Goal: Task Accomplishment & Management: Manage account settings

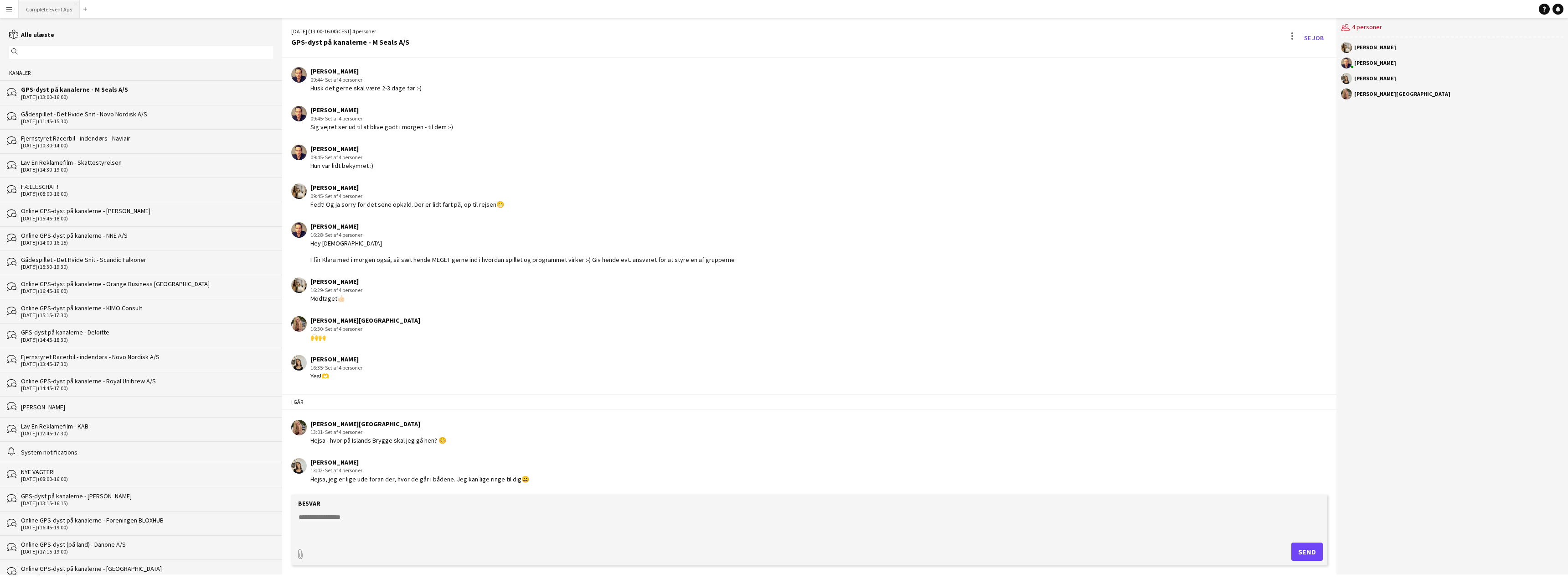
click at [51, 8] on button "Complete Event ApS Luk" at bounding box center [48, 8] width 61 height 17
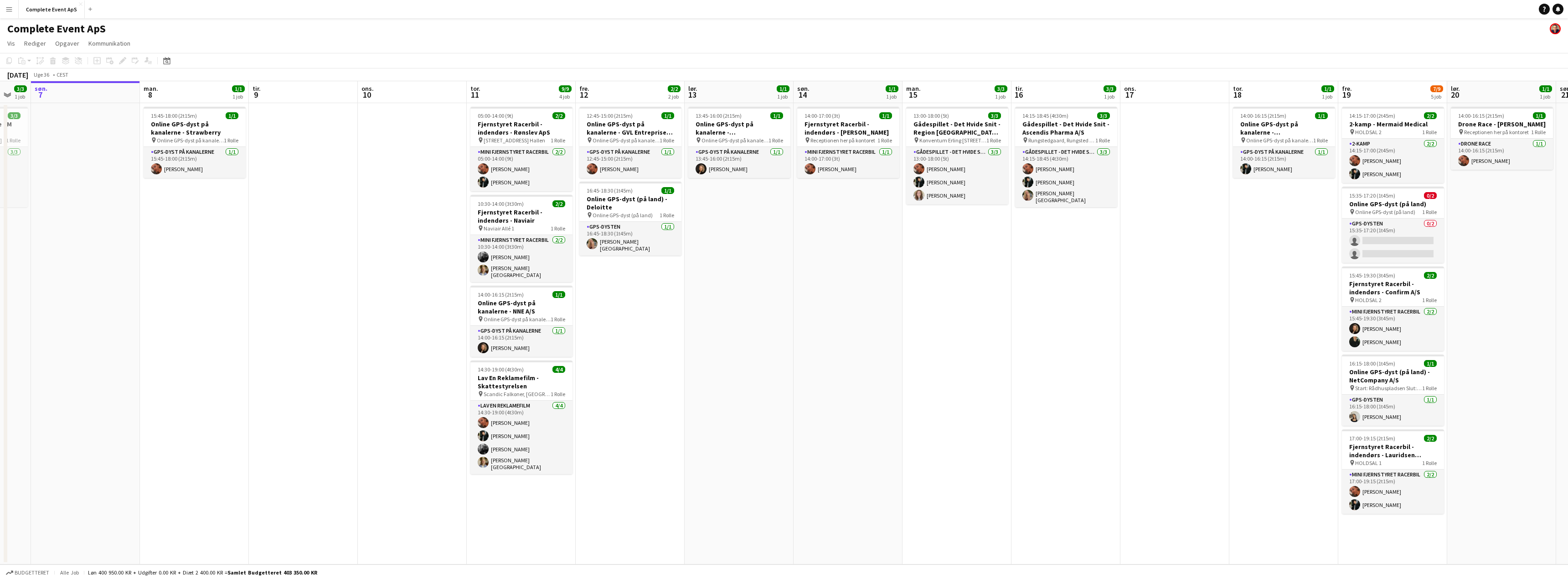
scroll to position [0, 268]
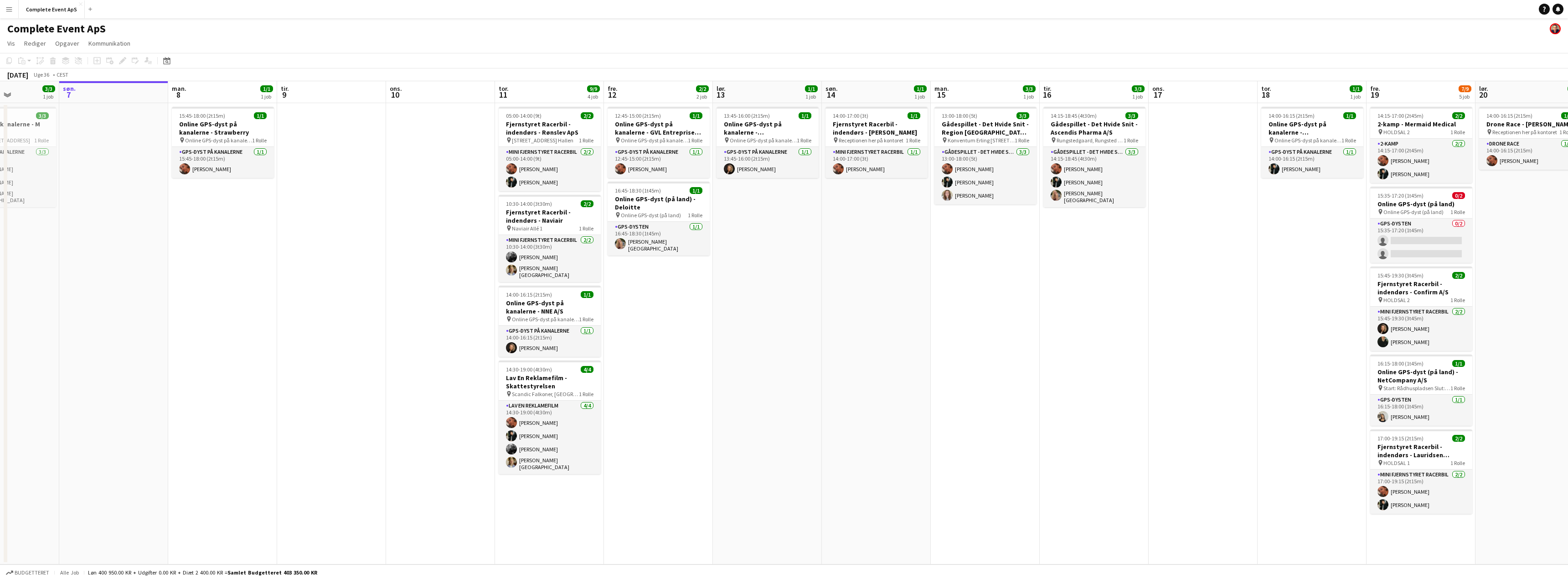
drag, startPoint x: 885, startPoint y: 352, endPoint x: 956, endPoint y: 353, distance: 71.0
click at [956, 353] on app-calendar-viewport "tor. 4 fre. 5 4/4 1 job lør. 6 3/3 1 job søn. 7 man. 8 1/1 1 job tir. 9 ons. 10…" at bounding box center [784, 323] width 1568 height 483
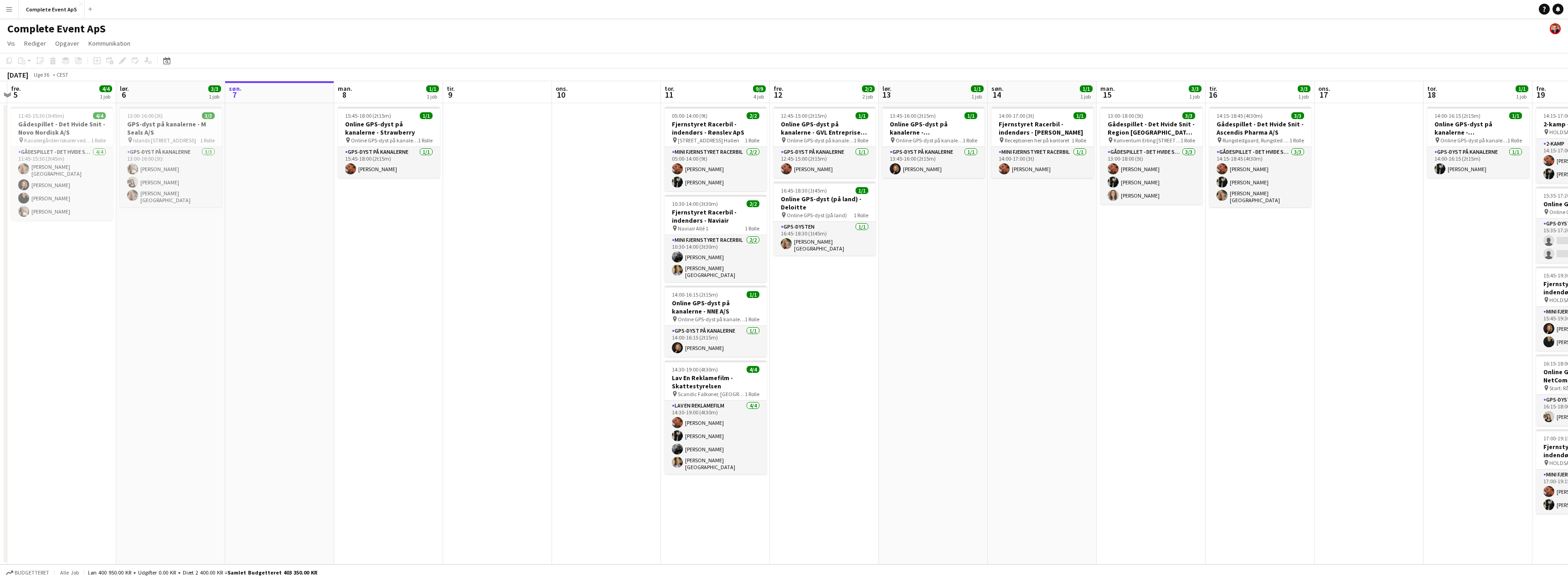
drag, startPoint x: 428, startPoint y: 339, endPoint x: 532, endPoint y: 341, distance: 104.0
click at [532, 341] on app-calendar-viewport "ons. 3 1/1 1 job tor. 4 fre. 5 4/4 1 job lør. 6 3/3 1 job søn. 7 man. 8 1/1 1 j…" at bounding box center [784, 323] width 1568 height 483
click at [737, 114] on div "05:00-14:00 (9t) 2/2" at bounding box center [716, 115] width 102 height 6
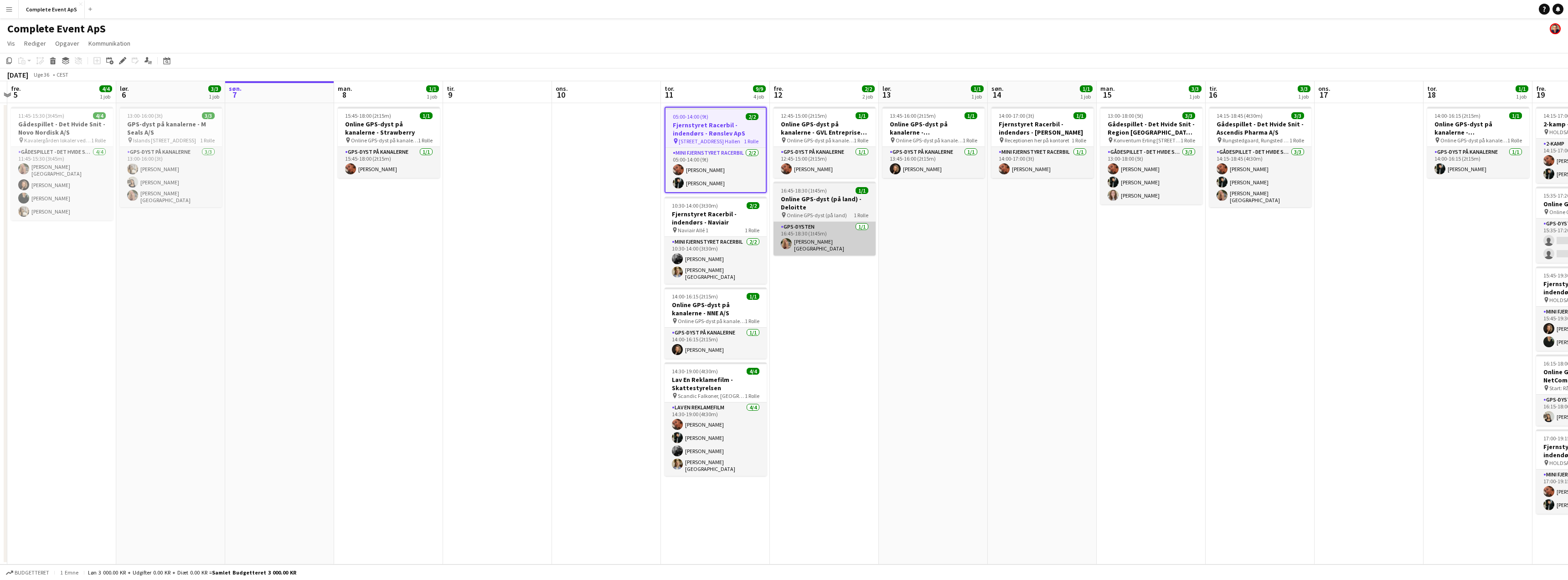
click at [837, 297] on app-date-cell "12:45-15:00 (2t15m) 1/1 Online GPS-dyst på kanalerne - GVL Entreprise A/S pin O…" at bounding box center [824, 334] width 109 height 461
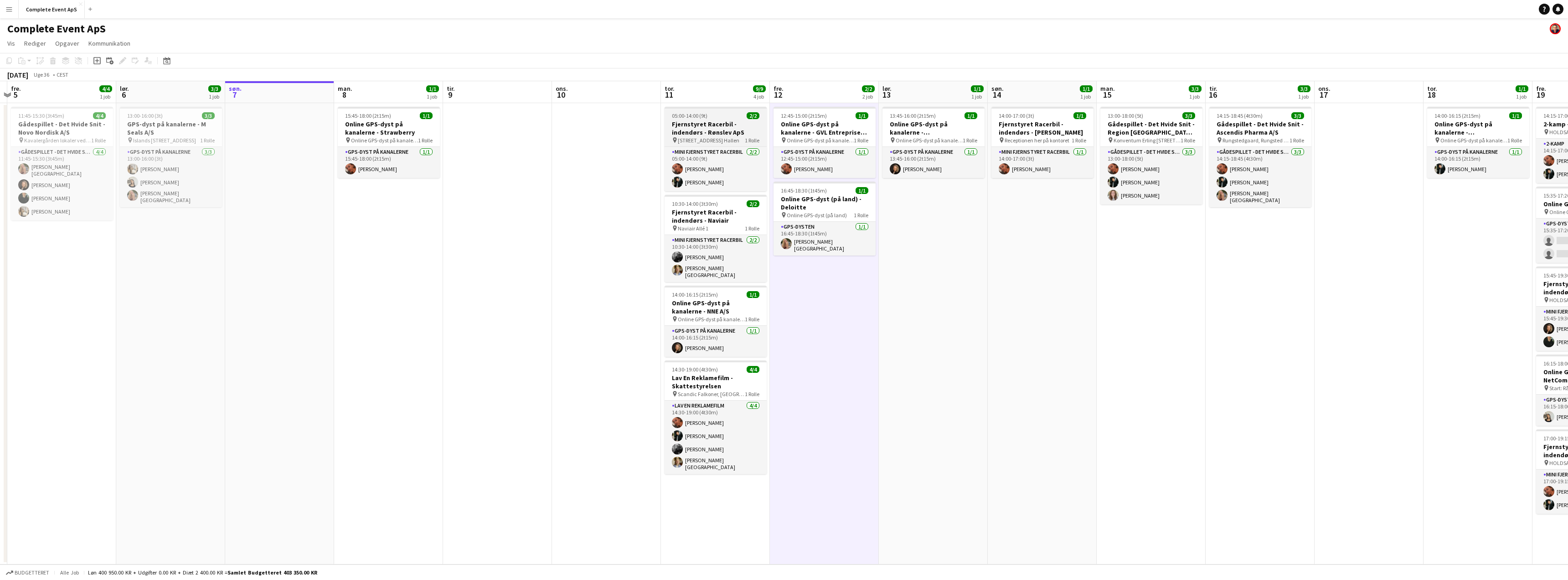
click at [728, 122] on h3 "Fjernstyret Racerbil - indendørs - Rønslev ApS" at bounding box center [716, 128] width 102 height 16
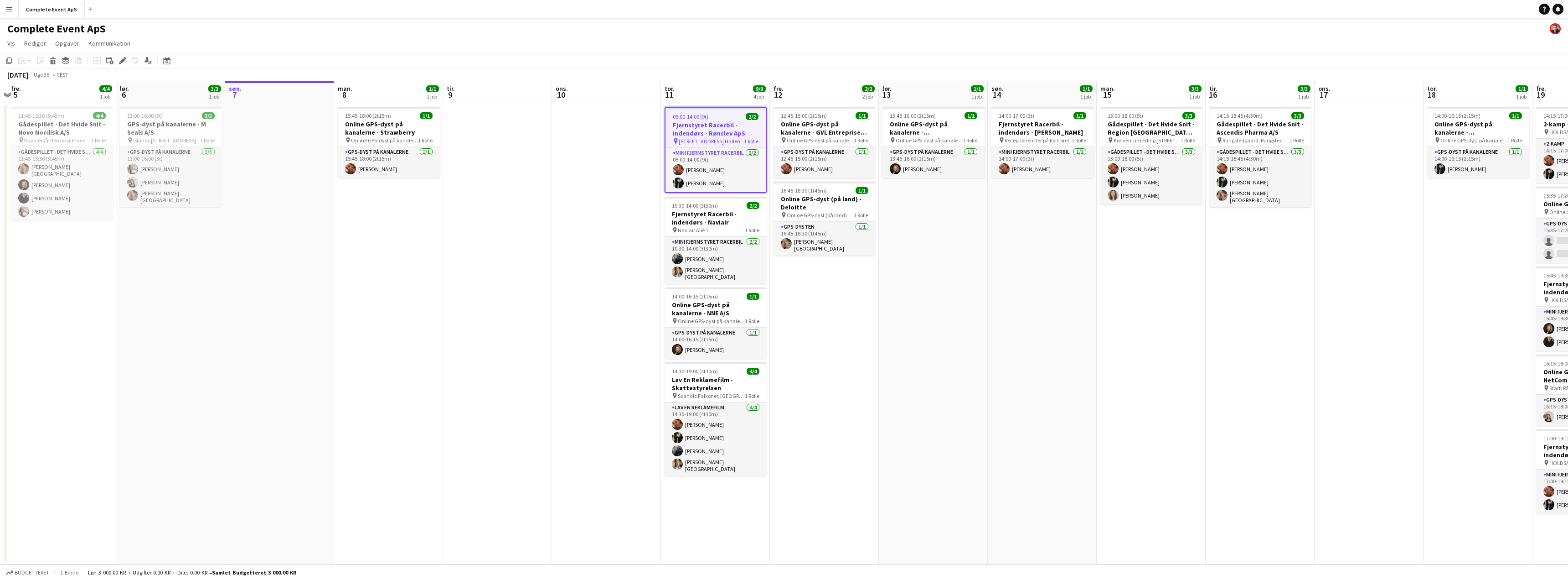
click at [728, 122] on h3 "Fjernstyret Racerbil - indendørs - Rønslev ApS" at bounding box center [716, 129] width 101 height 16
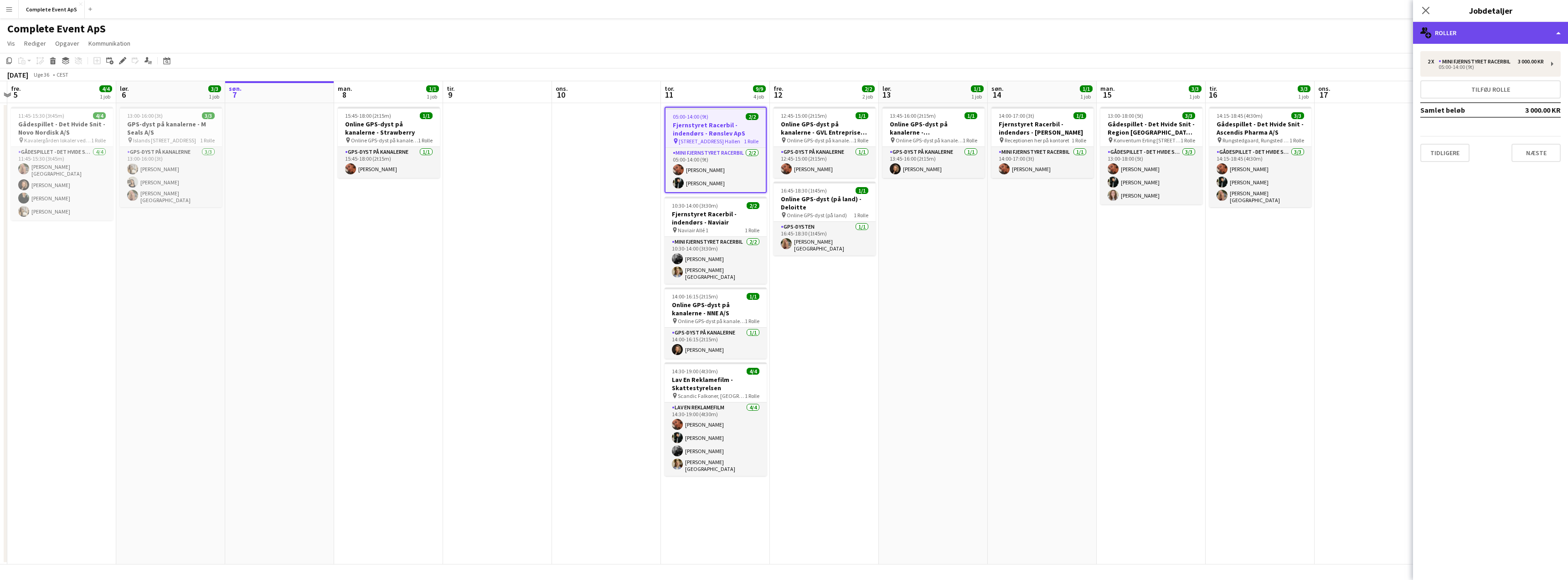
click at [1470, 30] on div "multiple-users-add Roller" at bounding box center [1491, 33] width 155 height 22
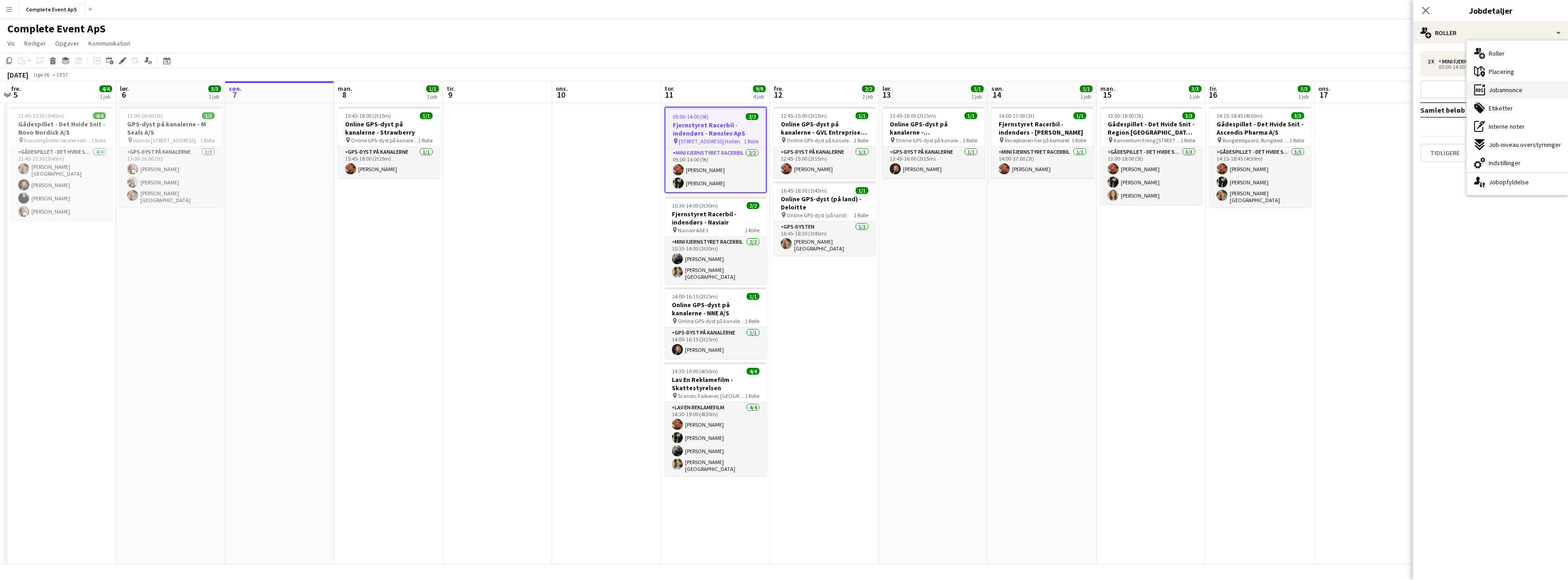
click at [1501, 91] on span "Jobannonce" at bounding box center [1506, 90] width 34 height 8
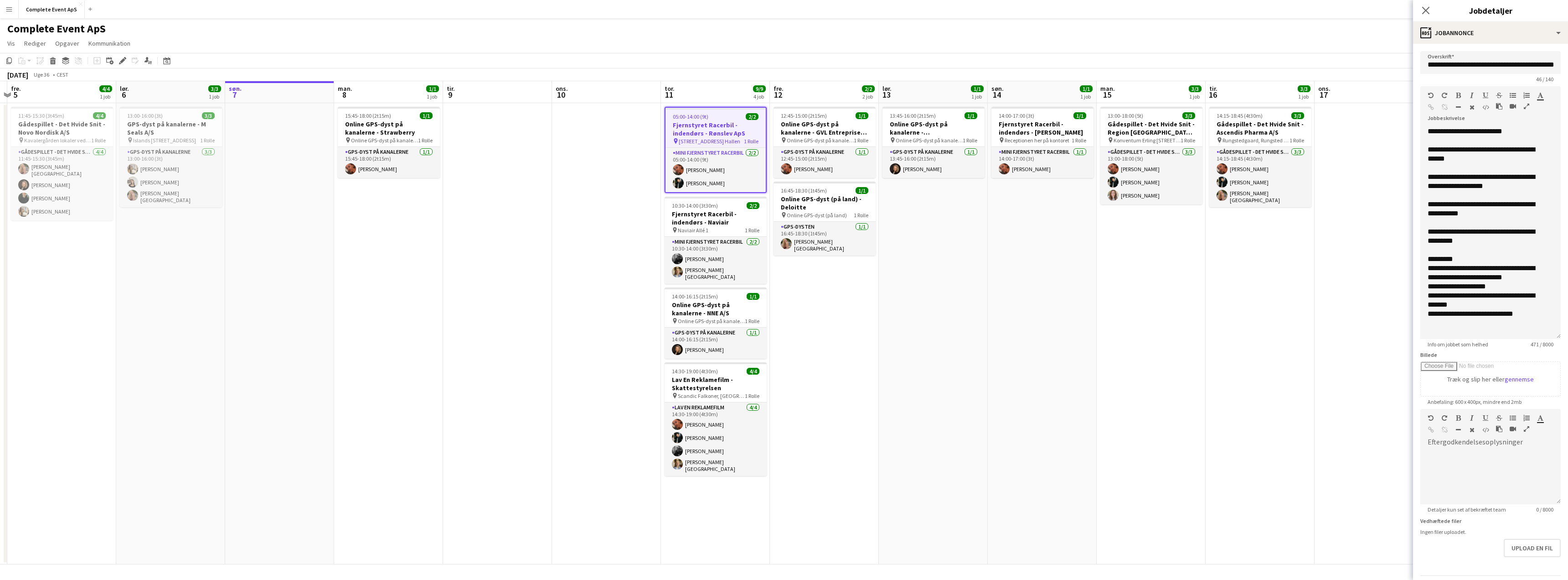
drag, startPoint x: 1560, startPoint y: 177, endPoint x: 1546, endPoint y: 323, distance: 146.7
click at [1556, 344] on form "**********" at bounding box center [1491, 326] width 155 height 550
drag, startPoint x: 1498, startPoint y: 242, endPoint x: 1445, endPoint y: 234, distance: 53.6
click at [1445, 234] on div "**********" at bounding box center [1484, 236] width 112 height 18
copy div "**********"
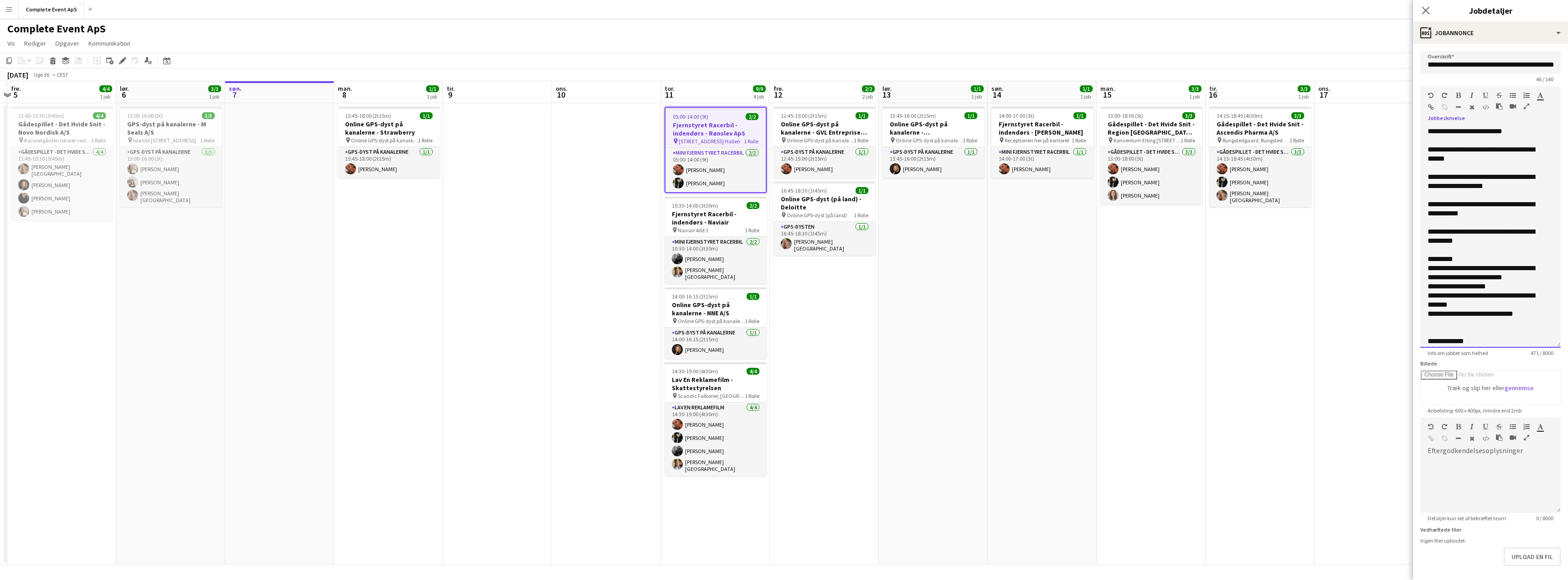
click at [1482, 246] on div at bounding box center [1491, 250] width 126 height 9
click at [1479, 245] on div at bounding box center [1491, 250] width 126 height 9
click at [1479, 238] on div "**********" at bounding box center [1484, 236] width 112 height 18
click at [1445, 230] on div "**********" at bounding box center [1484, 236] width 112 height 18
click at [1537, 231] on div "**********" at bounding box center [1484, 236] width 112 height 18
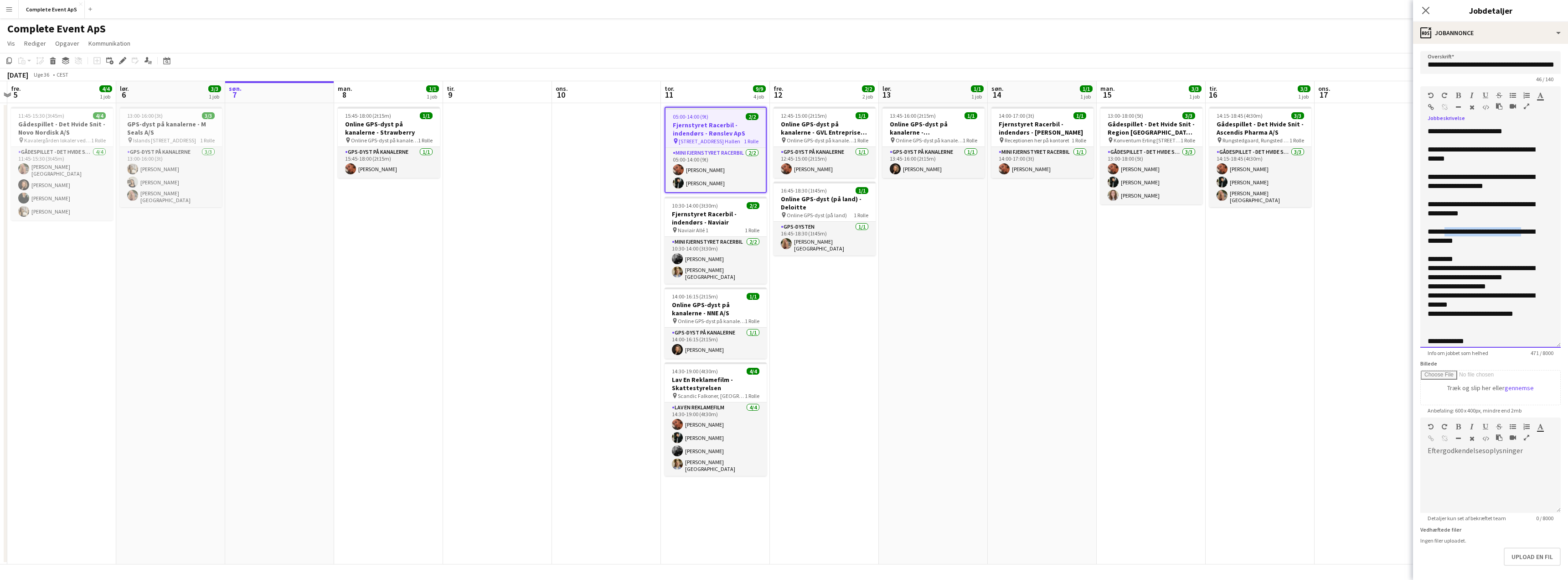
copy div "**********"
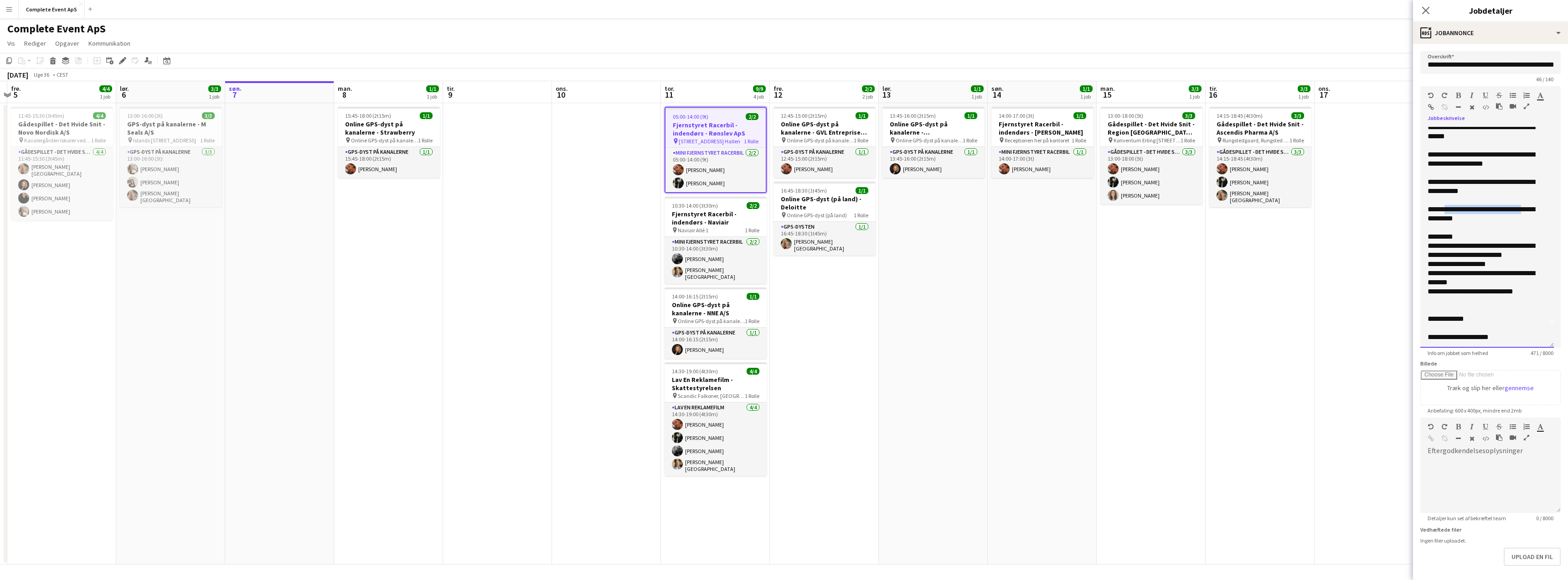
scroll to position [24, 0]
click at [1037, 314] on app-date-cell "14:00-17:00 (3t) 1/1 Fjernstyret Racerbil - indendørs - [PERSON_NAME] pin Recep…" at bounding box center [1042, 334] width 109 height 461
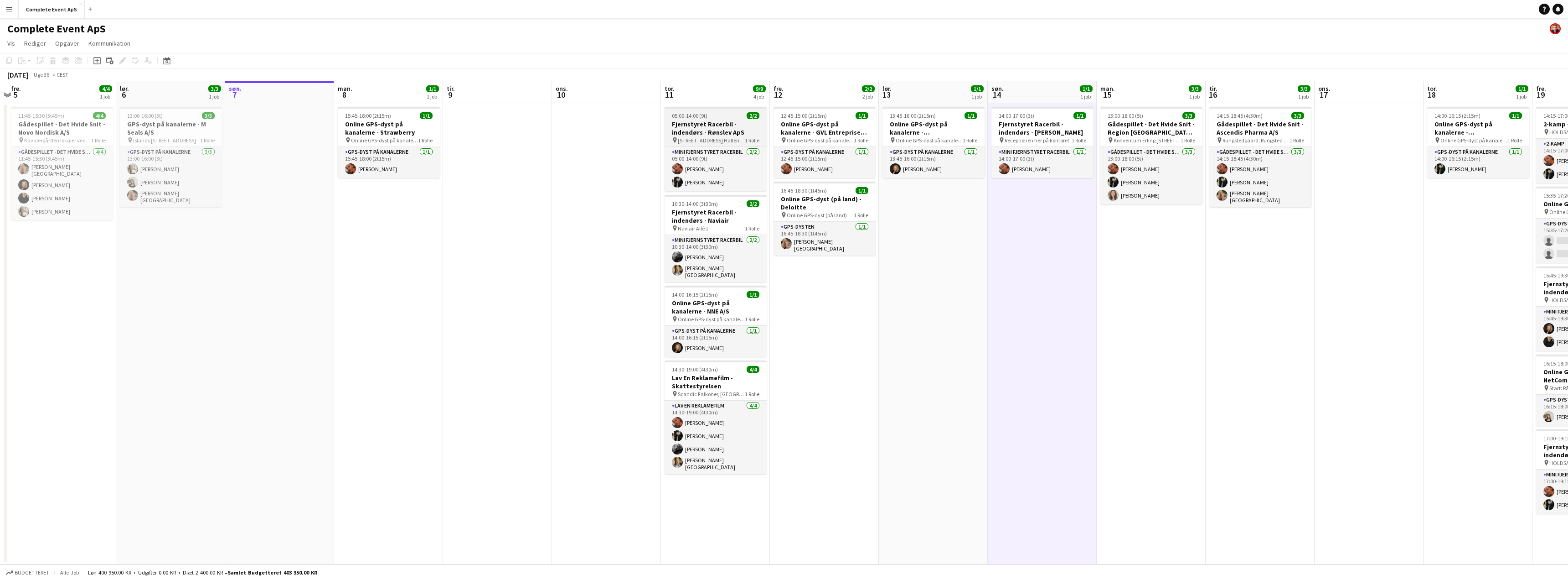
click at [720, 115] on div "05:00-14:00 (9t) 2/2" at bounding box center [716, 115] width 102 height 6
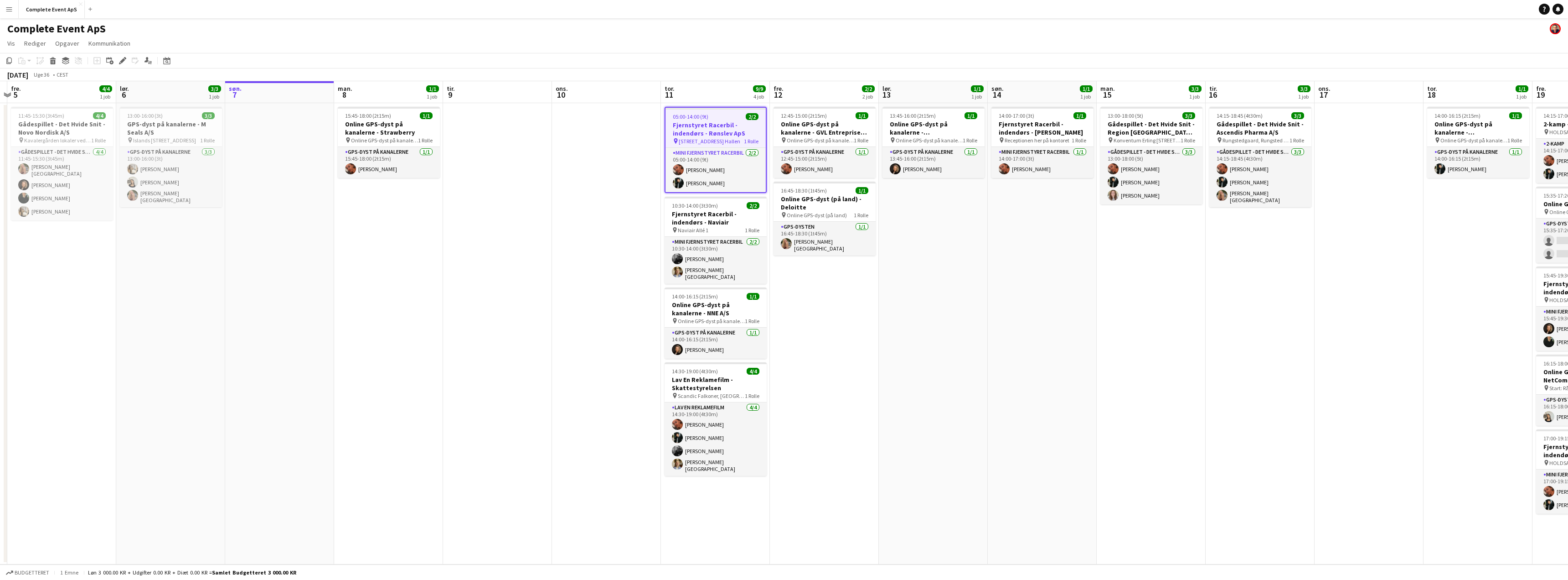
click at [720, 115] on div "05:00-14:00 (9t) 2/2" at bounding box center [716, 116] width 101 height 6
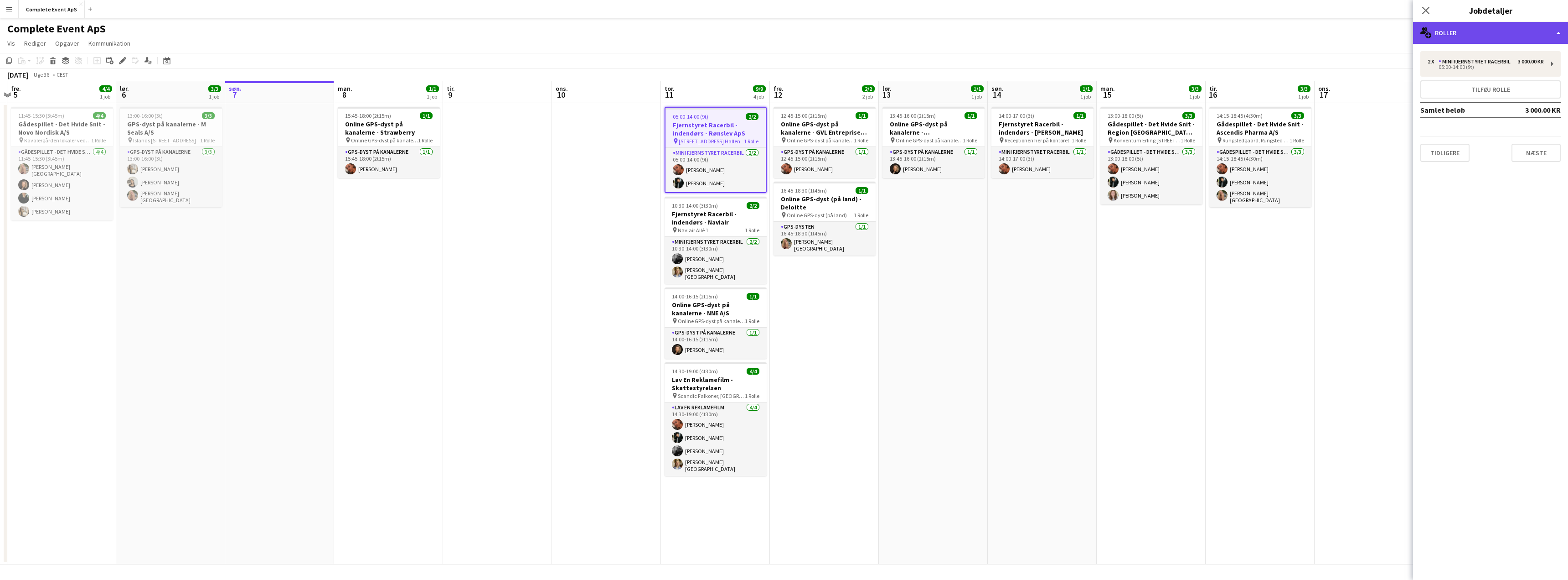
click at [1496, 32] on div "multiple-users-add Roller" at bounding box center [1491, 33] width 155 height 22
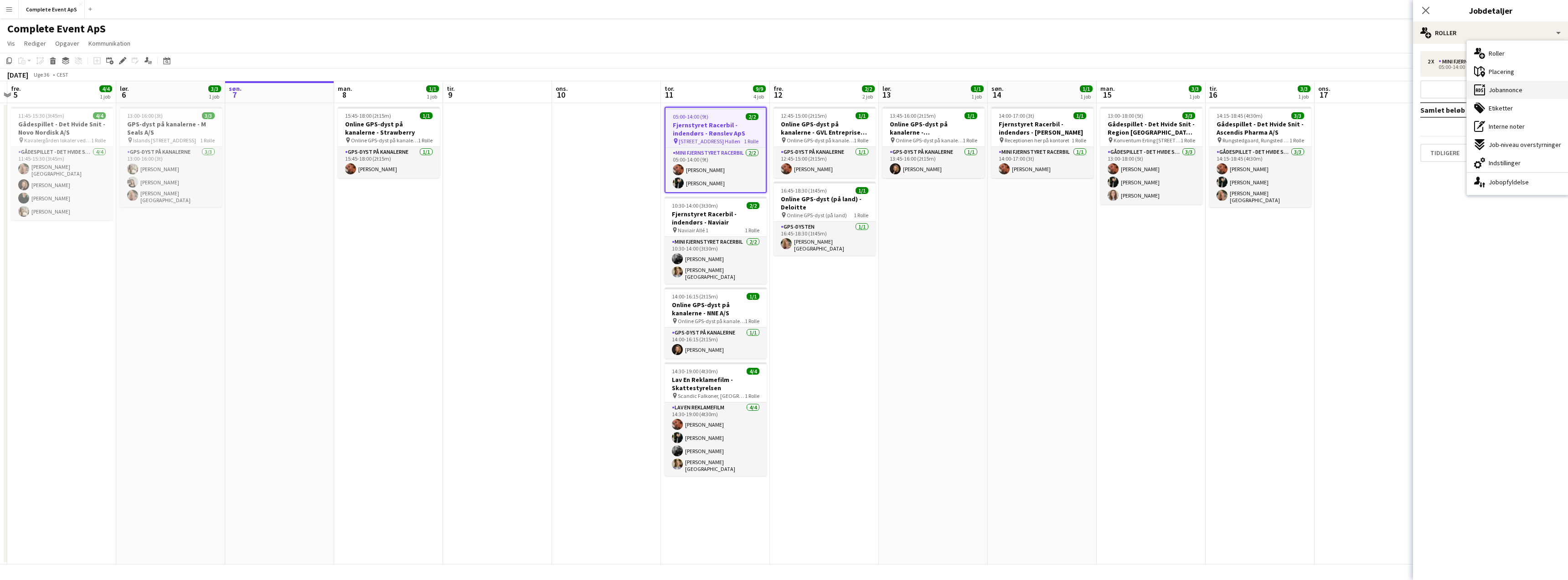
click at [1515, 91] on span "Jobannonce" at bounding box center [1506, 90] width 34 height 8
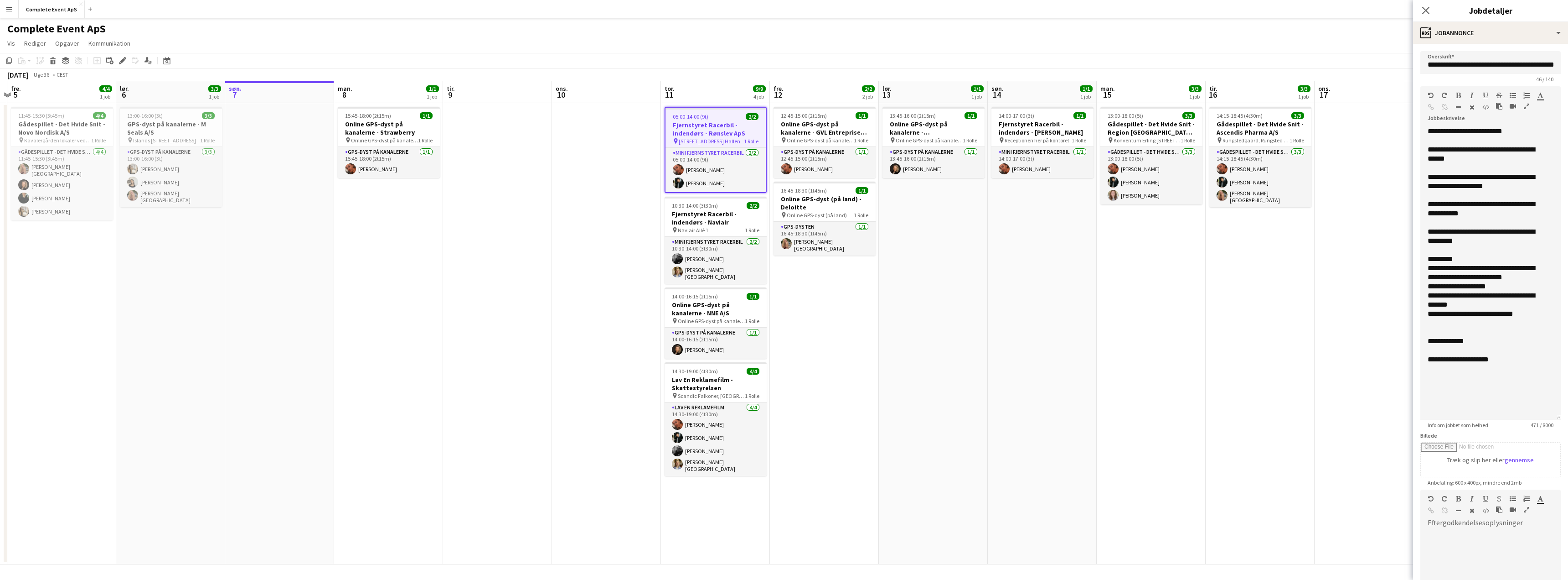
drag, startPoint x: 1561, startPoint y: 176, endPoint x: 1525, endPoint y: 414, distance: 240.7
click at [1525, 414] on div "**********" at bounding box center [1491, 274] width 141 height 293
click at [905, 362] on app-date-cell "13:45-16:00 (2t15m) 1/1 Online GPS-dyst på kanalerne - [GEOGRAPHIC_DATA] pin On…" at bounding box center [933, 334] width 109 height 461
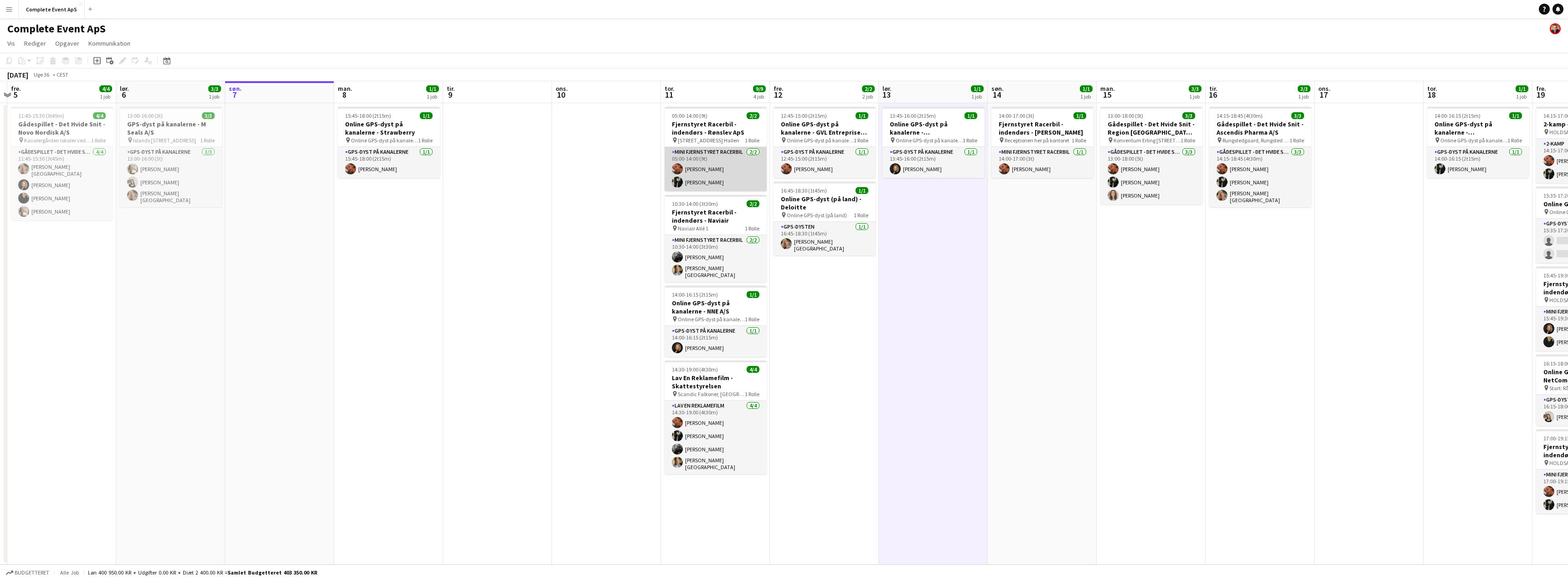
click at [729, 175] on app-card-role "Mini Fjernstyret Racerbil [DATE] 05:00-14:00 (9t) [PERSON_NAME] [PERSON_NAME]" at bounding box center [716, 169] width 102 height 44
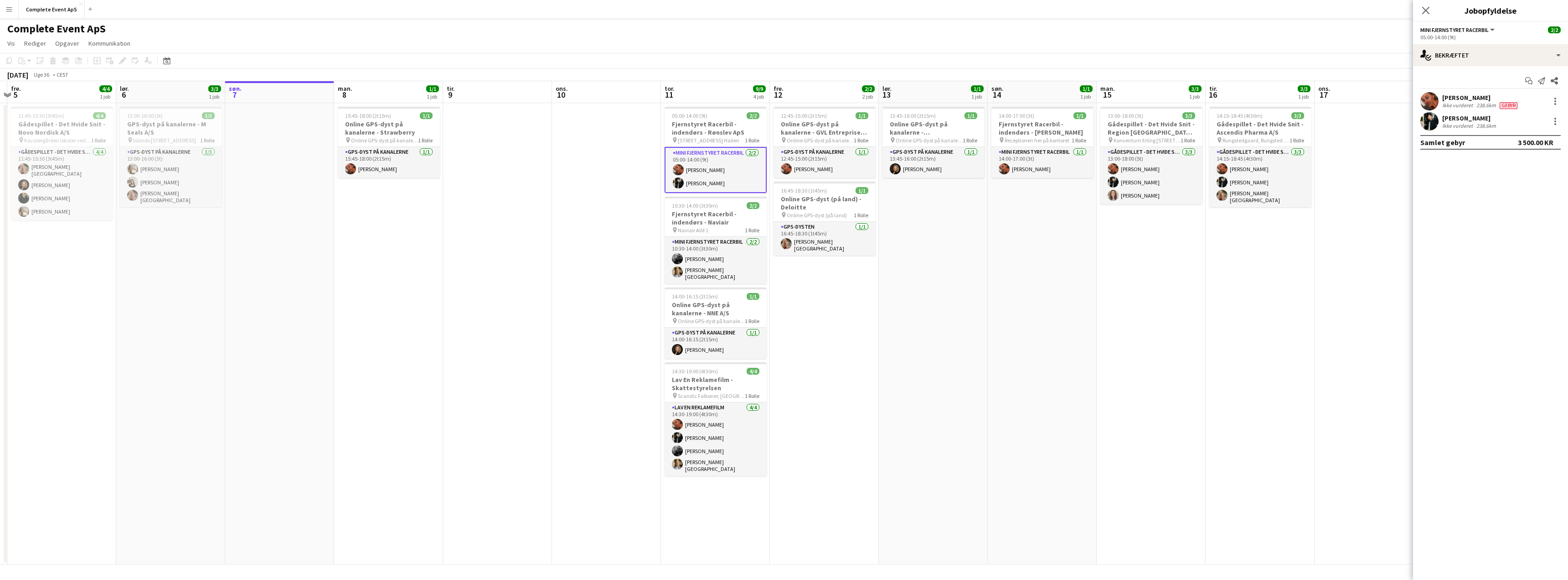
click at [896, 351] on app-date-cell "13:45-16:00 (2t15m) 1/1 Online GPS-dyst på kanalerne - [GEOGRAPHIC_DATA] pin On…" at bounding box center [933, 334] width 109 height 461
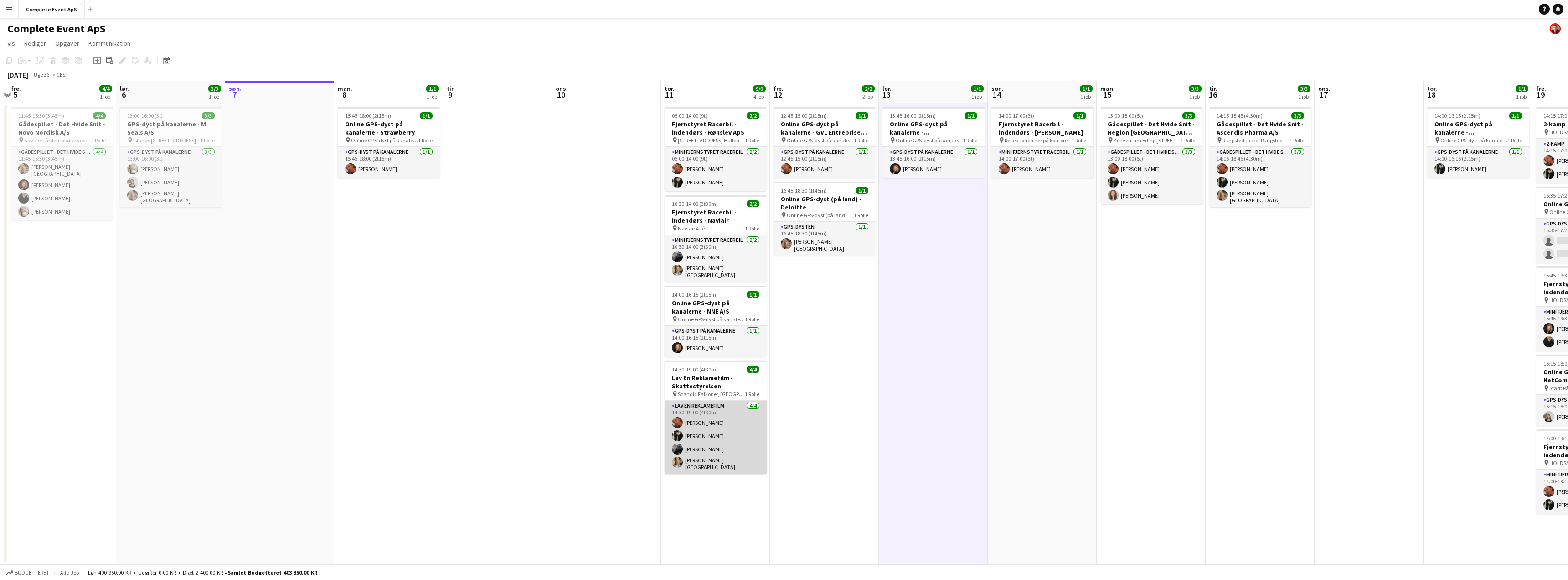
click at [735, 444] on app-card-role "Lav En Reklamefilm [DATE] 14:30-19:00 (4t30m) [PERSON_NAME] [PERSON_NAME] [PERS…" at bounding box center [716, 437] width 102 height 73
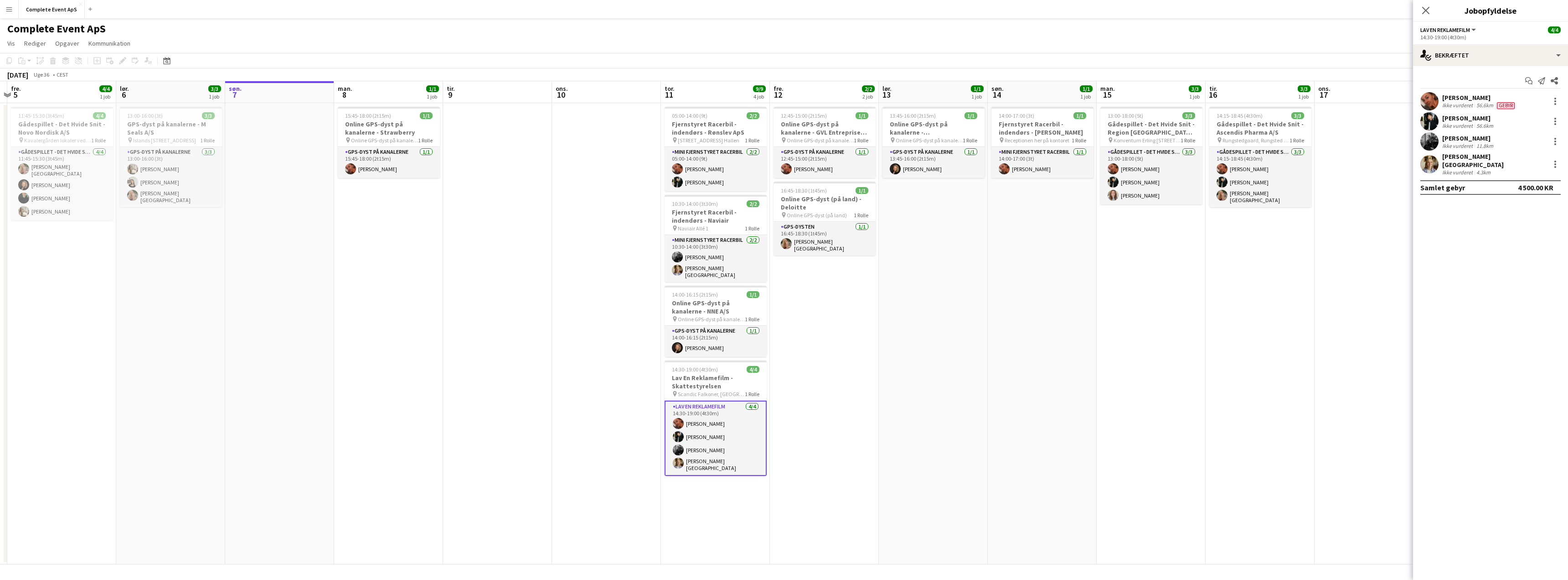
click at [964, 343] on app-date-cell "13:45-16:00 (2t15m) 1/1 Online GPS-dyst på kanalerne - [GEOGRAPHIC_DATA] pin On…" at bounding box center [933, 334] width 109 height 461
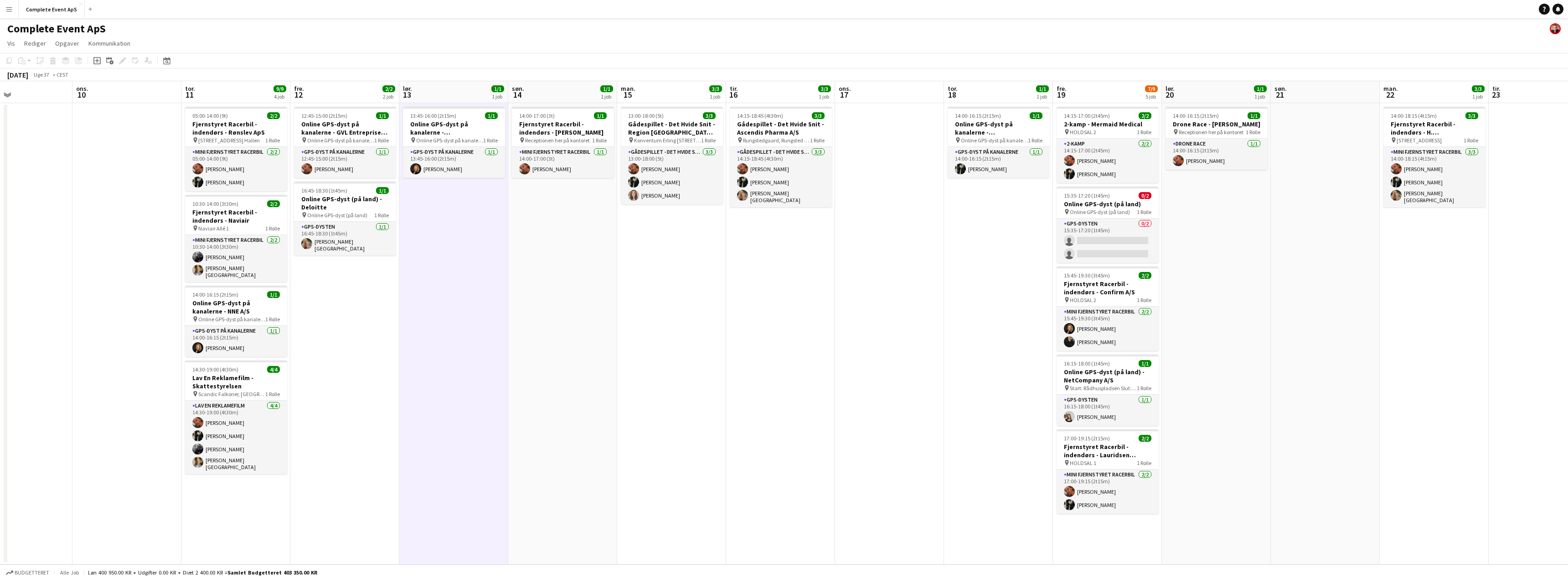
scroll to position [0, 259]
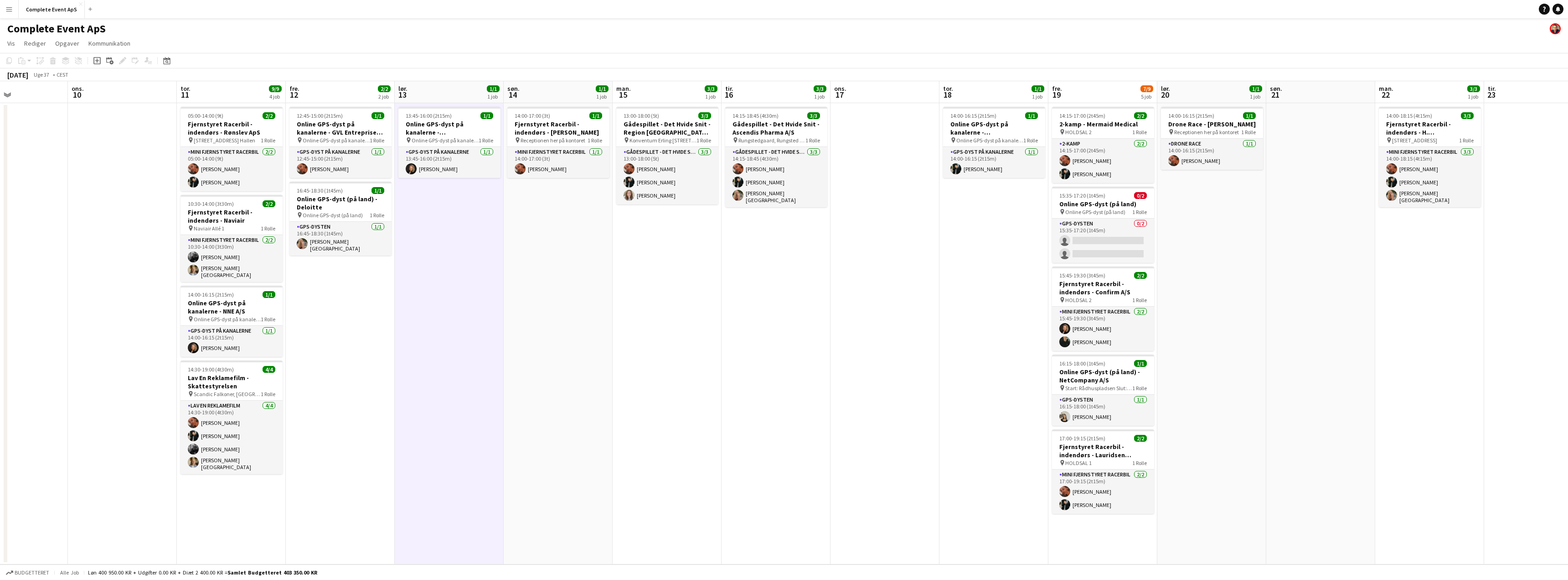
drag, startPoint x: 1180, startPoint y: 416, endPoint x: 697, endPoint y: 440, distance: 483.6
click at [697, 440] on app-calendar-viewport "søn. 7 man. 8 1/1 1 job tir. 9 ons. 10 tor. 11 9/9 4 job fre. 12 2/2 2 job lør.…" at bounding box center [784, 323] width 1568 height 483
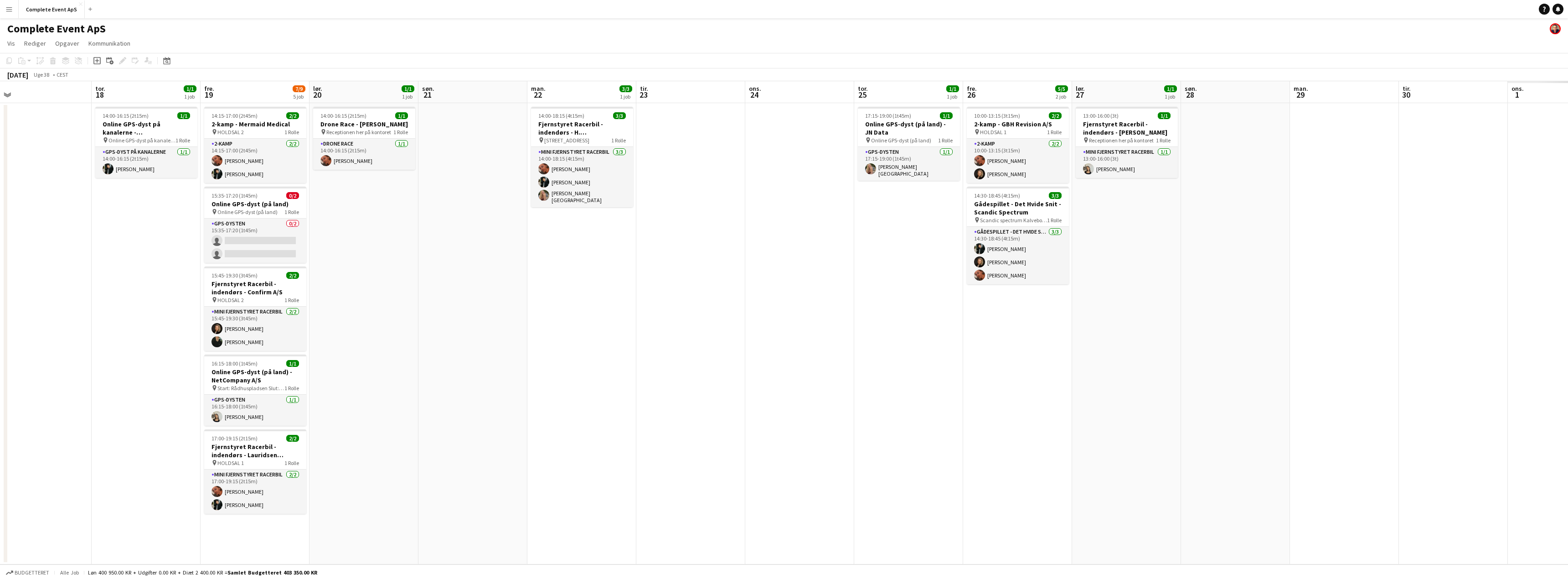
drag, startPoint x: 1273, startPoint y: 375, endPoint x: 485, endPoint y: 391, distance: 788.2
click at [485, 391] on app-calendar-viewport "lør. 13 1/1 1 job søn. 14 1/1 1 job man. 15 3/3 1 job tir. 16 3/3 1 job ons. 17…" at bounding box center [784, 323] width 1568 height 483
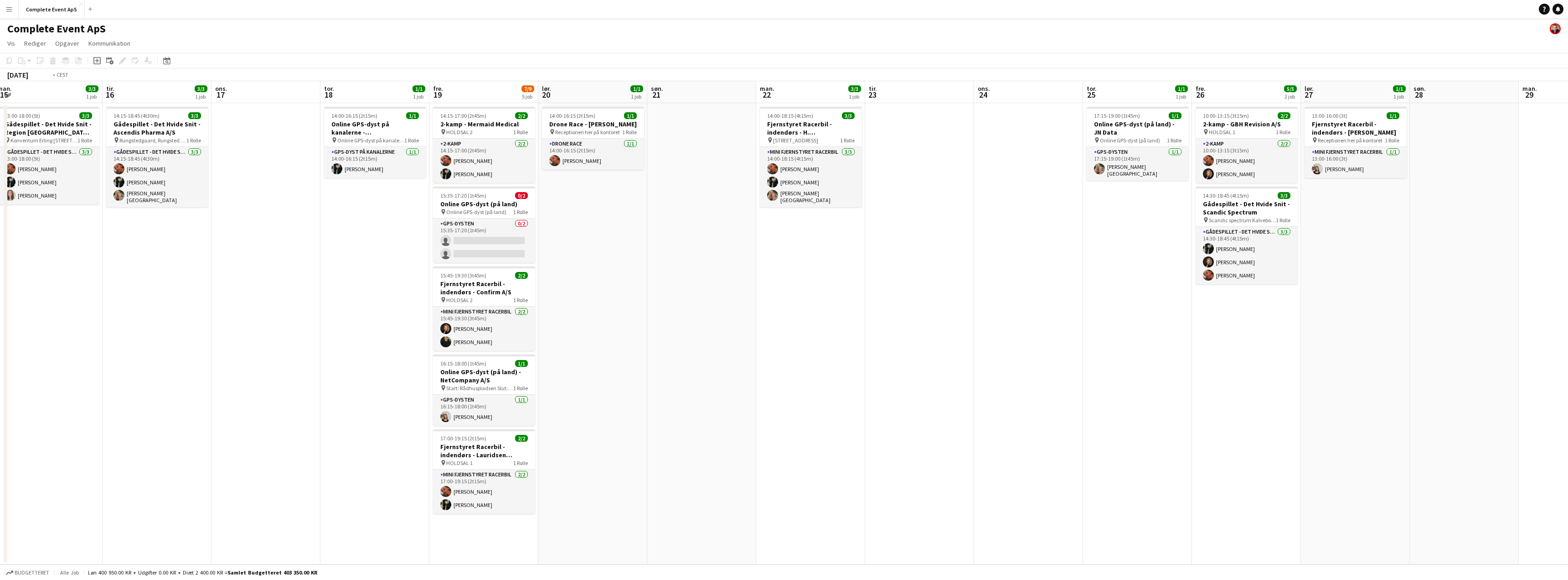
drag, startPoint x: 905, startPoint y: 424, endPoint x: 1269, endPoint y: 435, distance: 364.2
click at [1260, 436] on app-calendar-viewport "lør. 13 1/1 1 job søn. 14 1/1 1 job man. 15 3/3 1 job tir. 16 3/3 1 job ons. 17…" at bounding box center [784, 323] width 1568 height 483
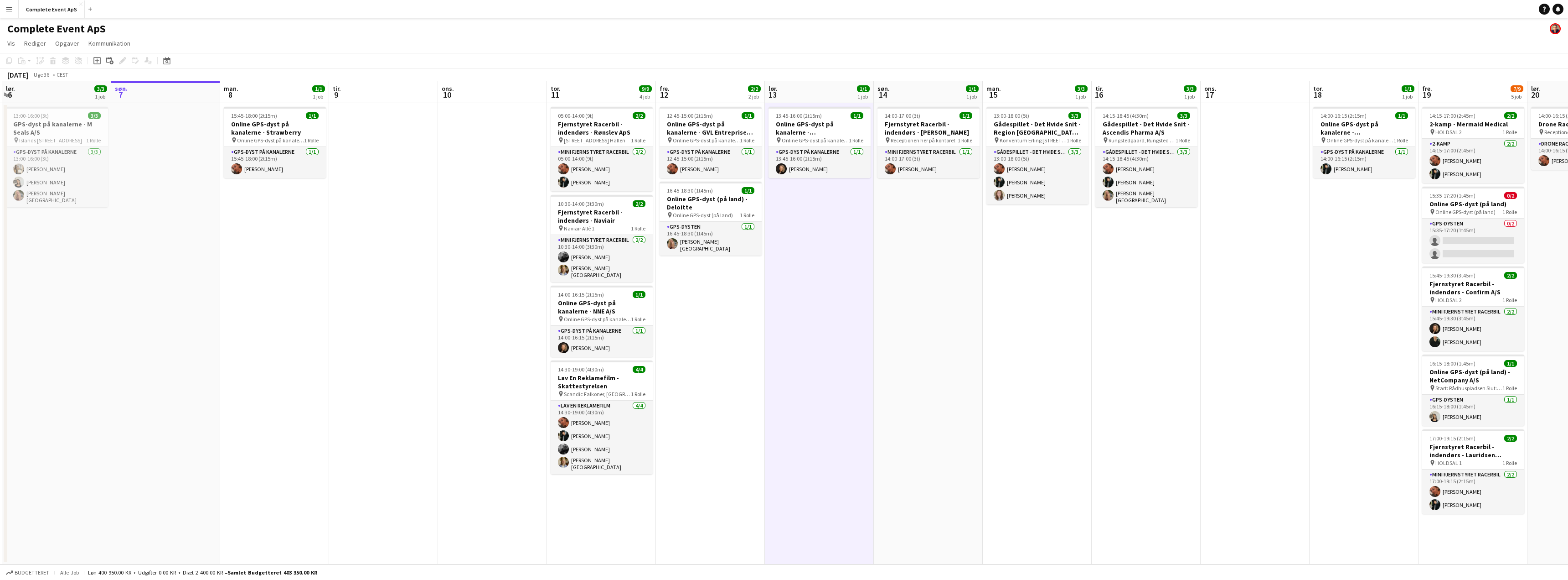
scroll to position [0, 248]
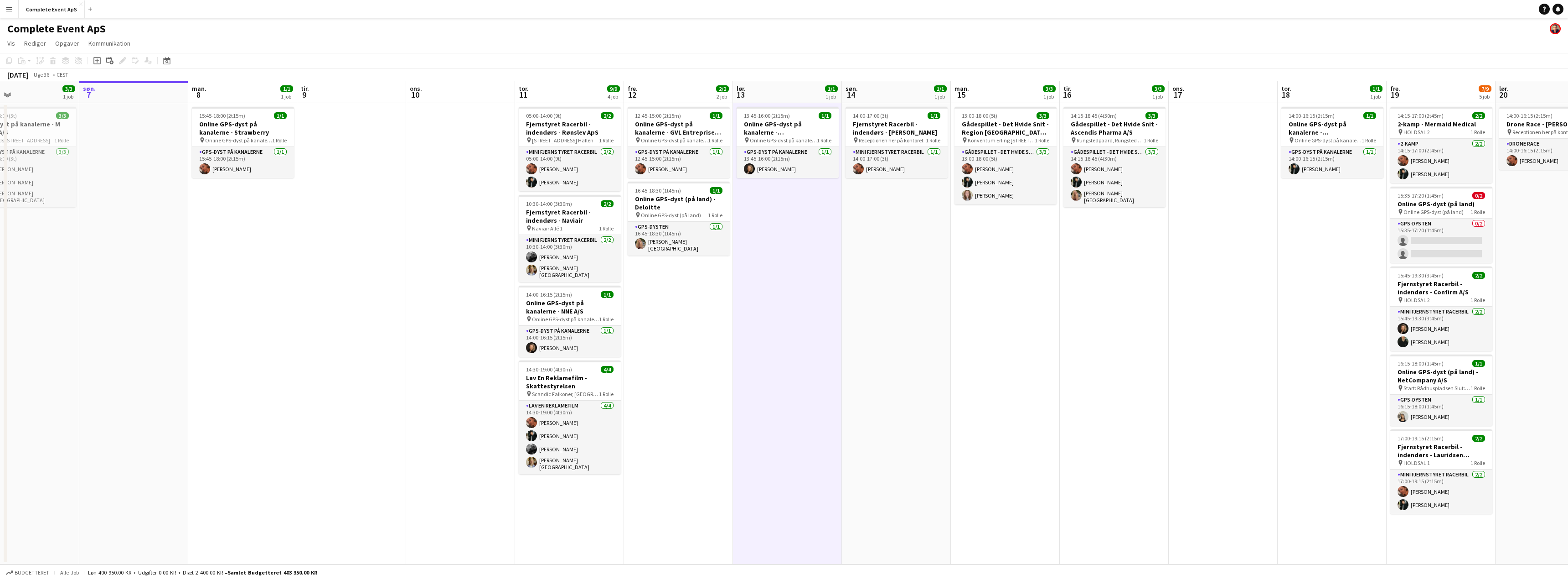
drag, startPoint x: 549, startPoint y: 416, endPoint x: 1001, endPoint y: 412, distance: 452.0
click at [1001, 412] on app-calendar-viewport "tor. 4 fre. 5 4/4 1 job lør. 6 3/3 1 job søn. 7 man. 8 1/1 1 job tir. 9 ons. 10…" at bounding box center [784, 323] width 1568 height 483
click at [701, 372] on app-date-cell "12:45-15:00 (2t15m) 1/1 Online GPS-dyst på kanalerne - GVL Entreprise A/S pin O…" at bounding box center [678, 334] width 109 height 461
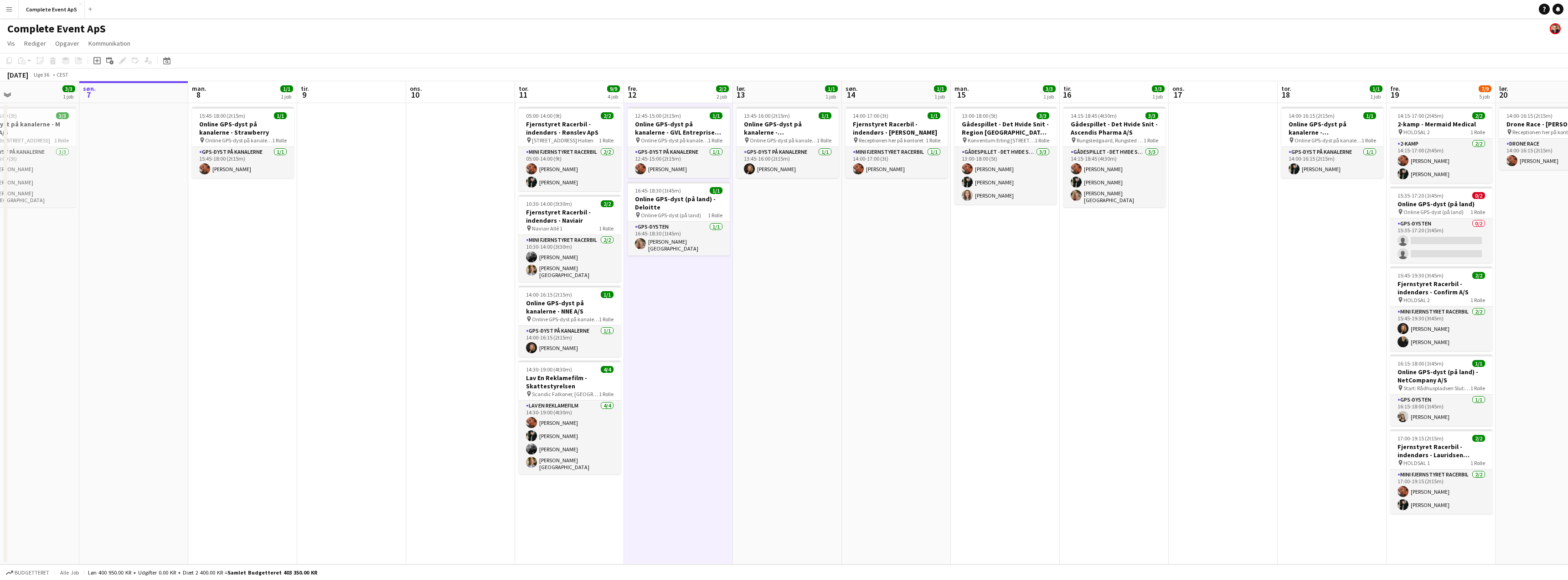
click at [292, 342] on app-date-cell "15:45-18:00 (2t15m) 1/1 Online GPS-dyst på kanalerne - Strawberry pin Online GP…" at bounding box center [242, 334] width 109 height 461
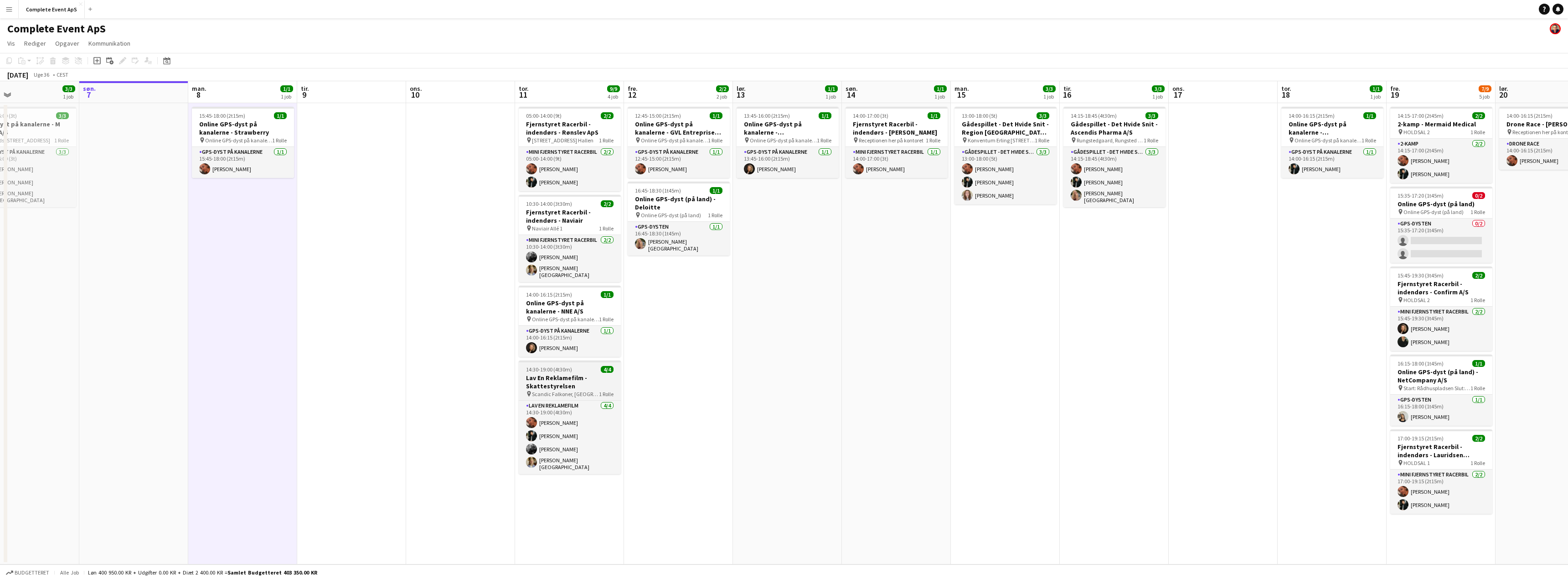
click at [565, 367] on span "14:30-19:00 (4t30m)" at bounding box center [549, 369] width 46 height 6
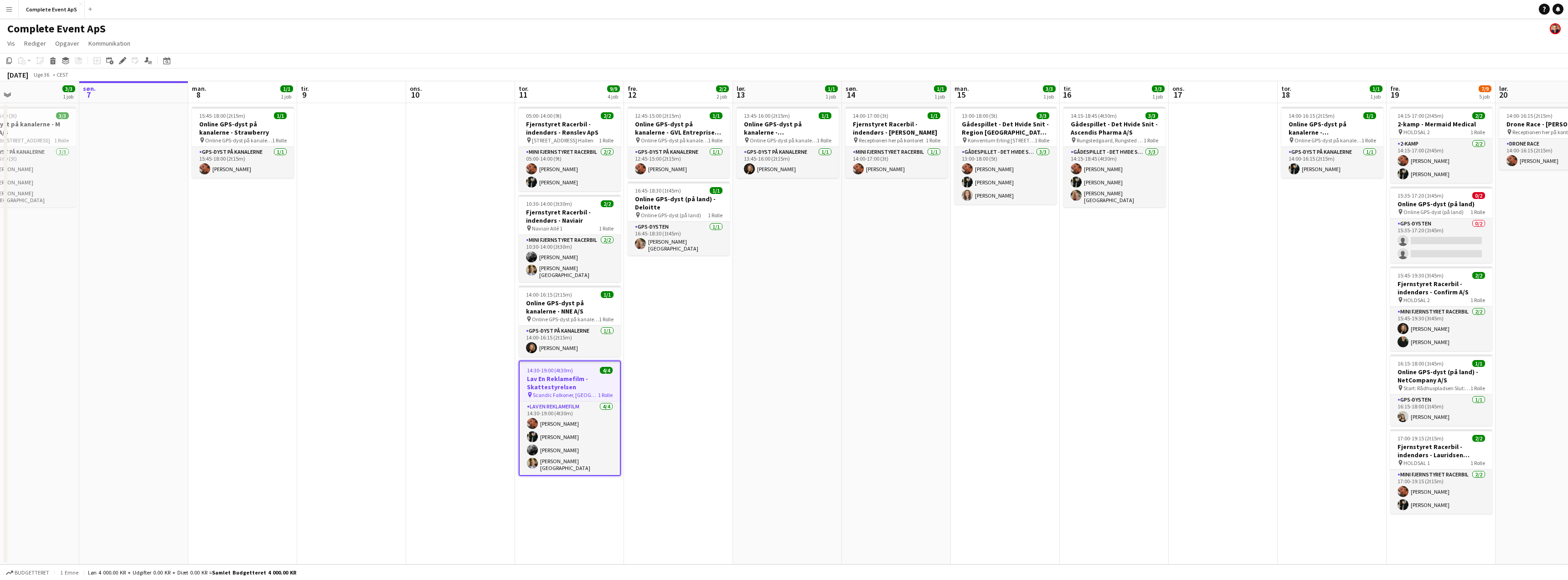
click at [565, 367] on span "14:30-19:00 (4t30m)" at bounding box center [549, 370] width 46 height 6
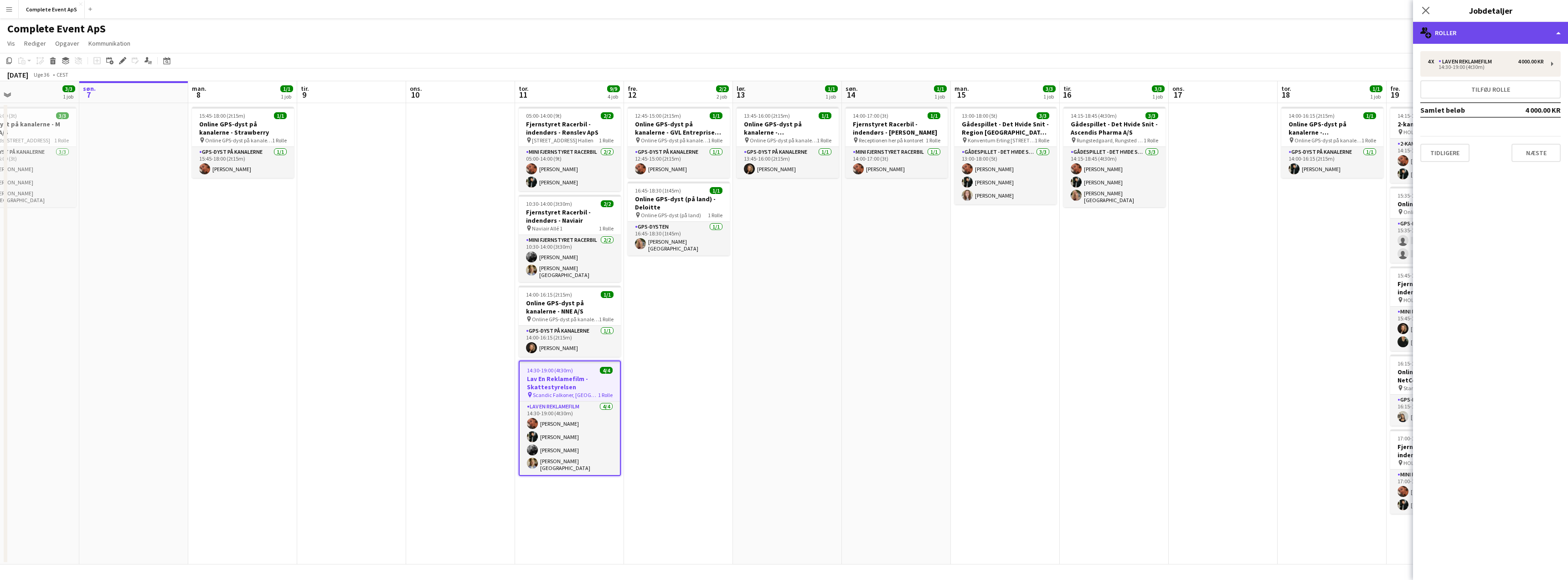
click at [1466, 31] on div "multiple-users-add Roller" at bounding box center [1491, 33] width 155 height 22
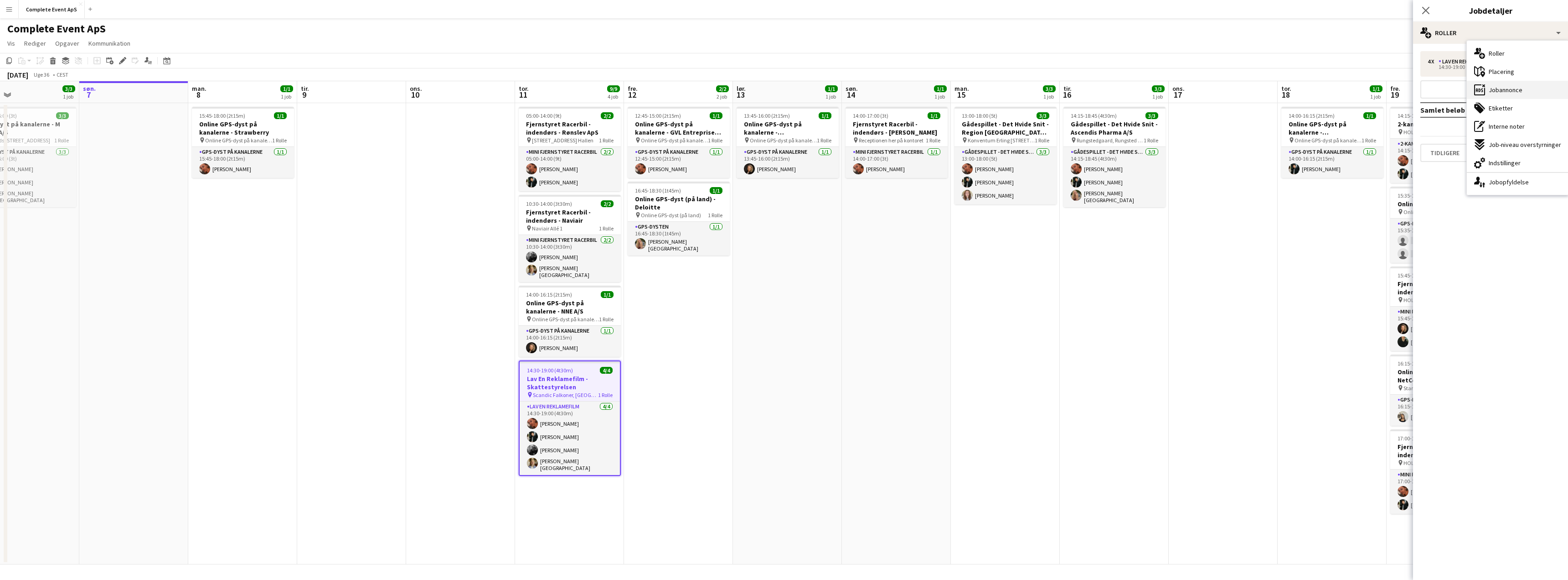
click at [1512, 91] on span "Jobannonce" at bounding box center [1506, 90] width 34 height 8
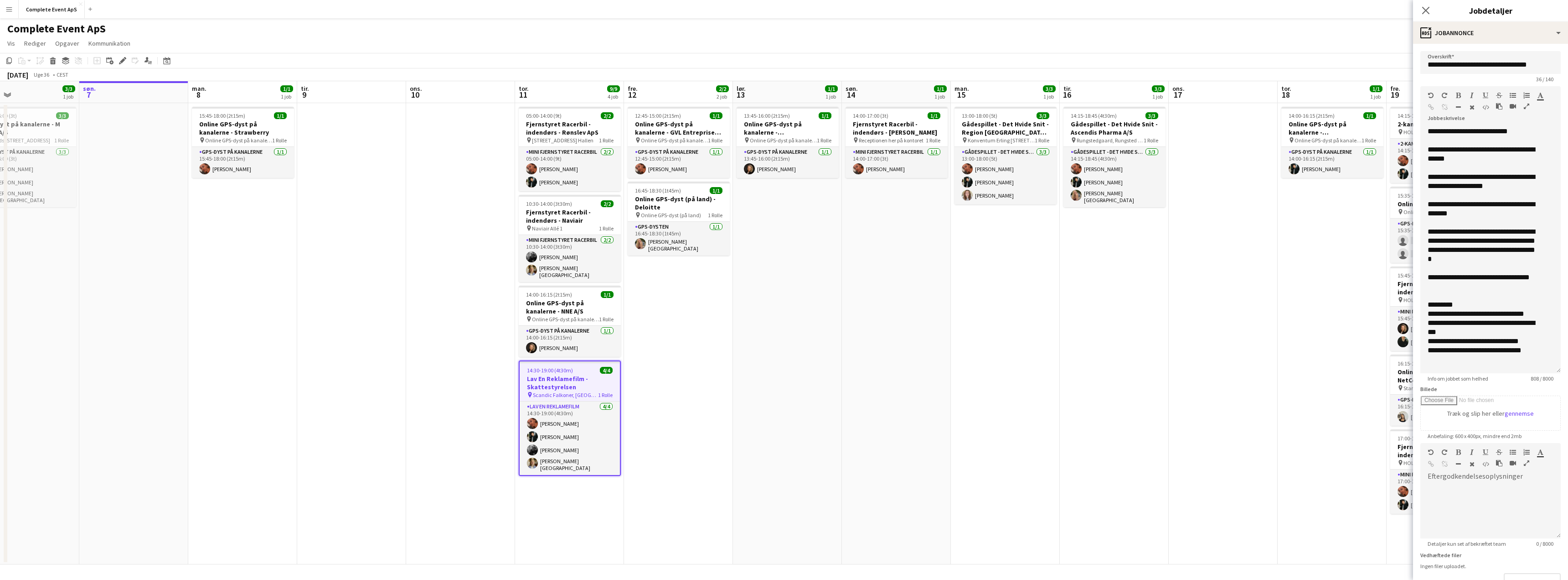
drag, startPoint x: 1559, startPoint y: 177, endPoint x: 1534, endPoint y: 380, distance: 204.5
click at [1534, 373] on div "**********" at bounding box center [1491, 250] width 141 height 246
click at [816, 357] on app-date-cell "13:45-16:00 (2t15m) 1/1 Online GPS-dyst på kanalerne - [GEOGRAPHIC_DATA] pin On…" at bounding box center [787, 334] width 109 height 461
